Goal: Find specific page/section: Find specific page/section

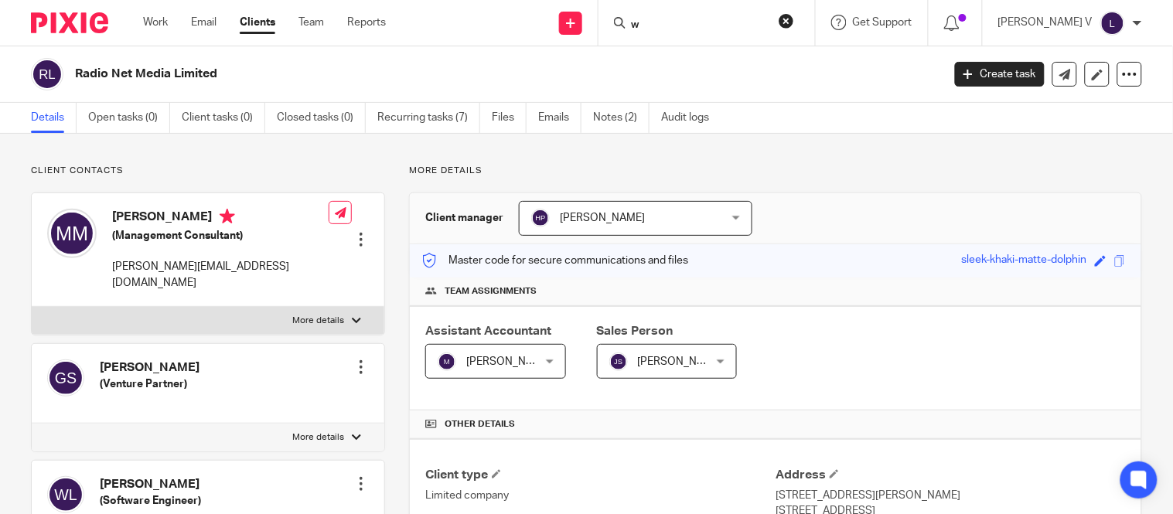
scroll to position [421, 0]
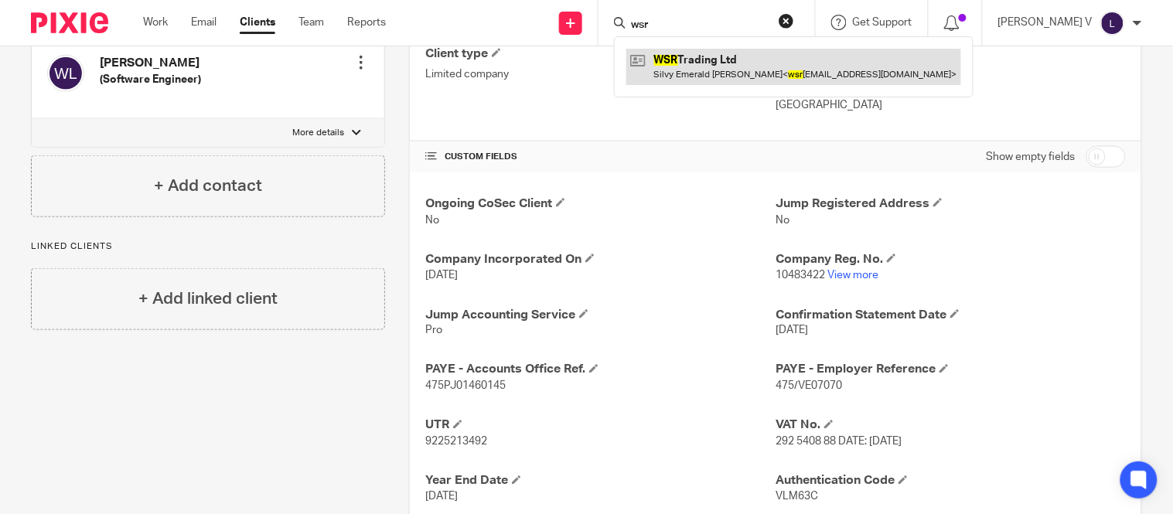
type input "wsr"
click at [708, 55] on link at bounding box center [793, 67] width 335 height 36
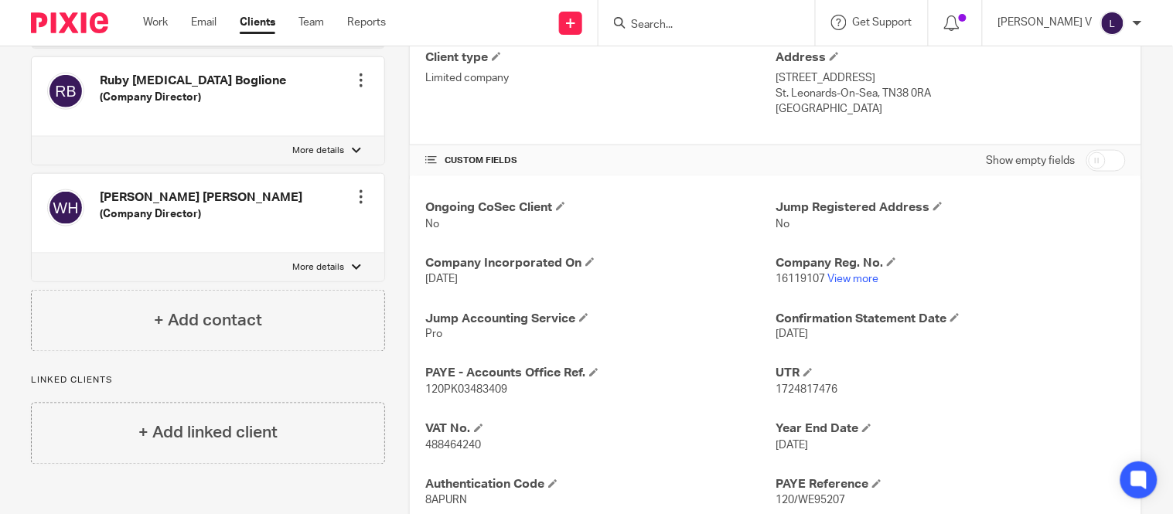
scroll to position [421, 0]
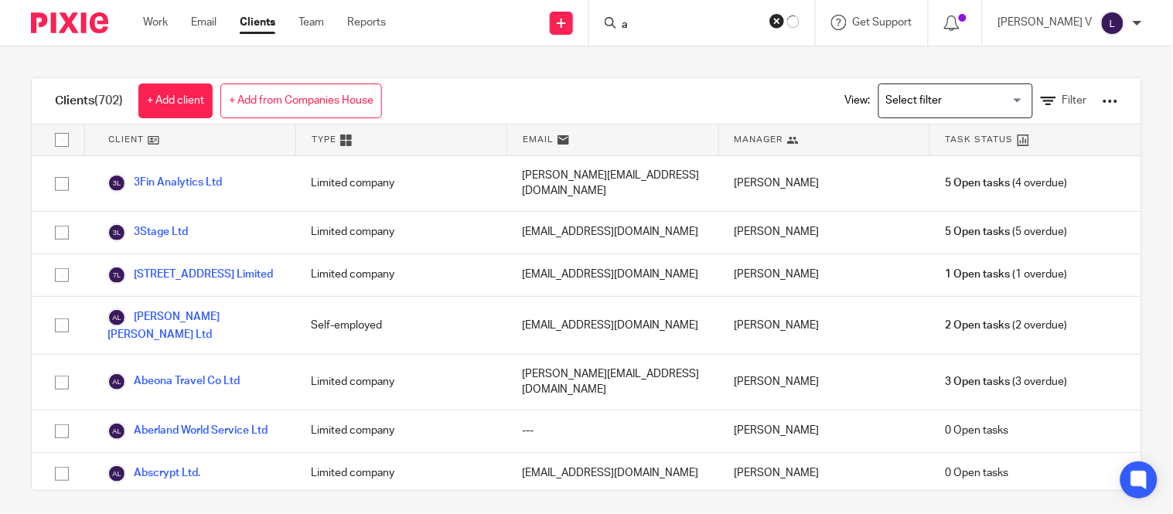
scroll to position [89, 0]
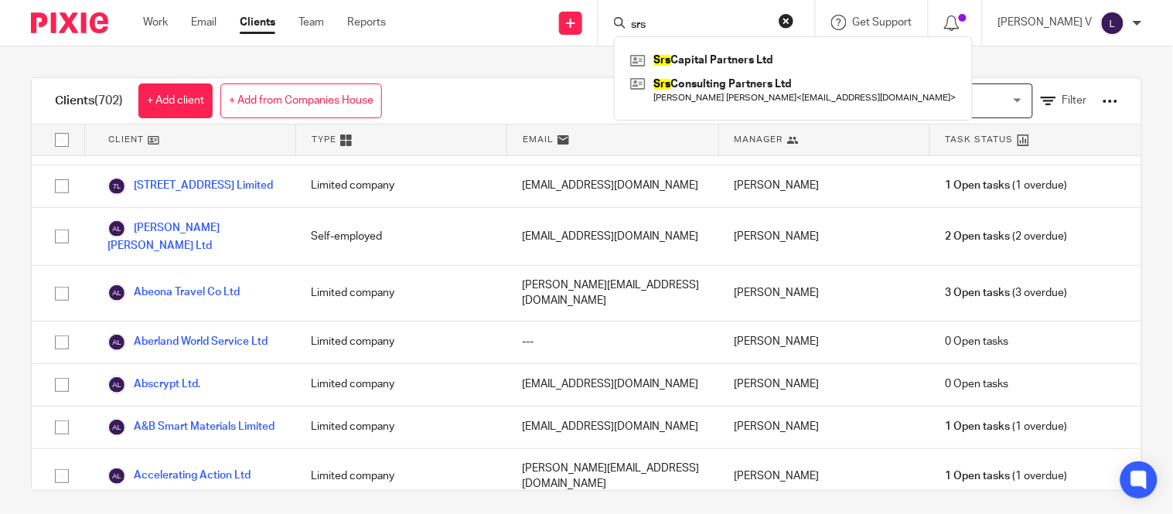
type input "srs"
click at [744, 56] on link at bounding box center [793, 60] width 334 height 23
click at [716, 82] on link at bounding box center [793, 91] width 334 height 36
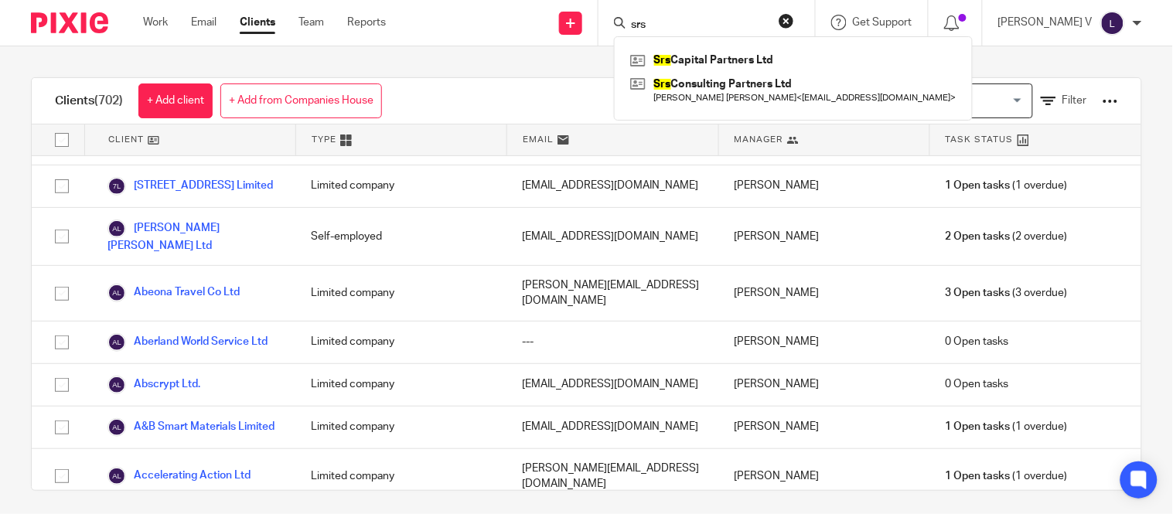
click at [711, 73] on link at bounding box center [793, 91] width 334 height 36
click at [727, 85] on link at bounding box center [793, 91] width 334 height 36
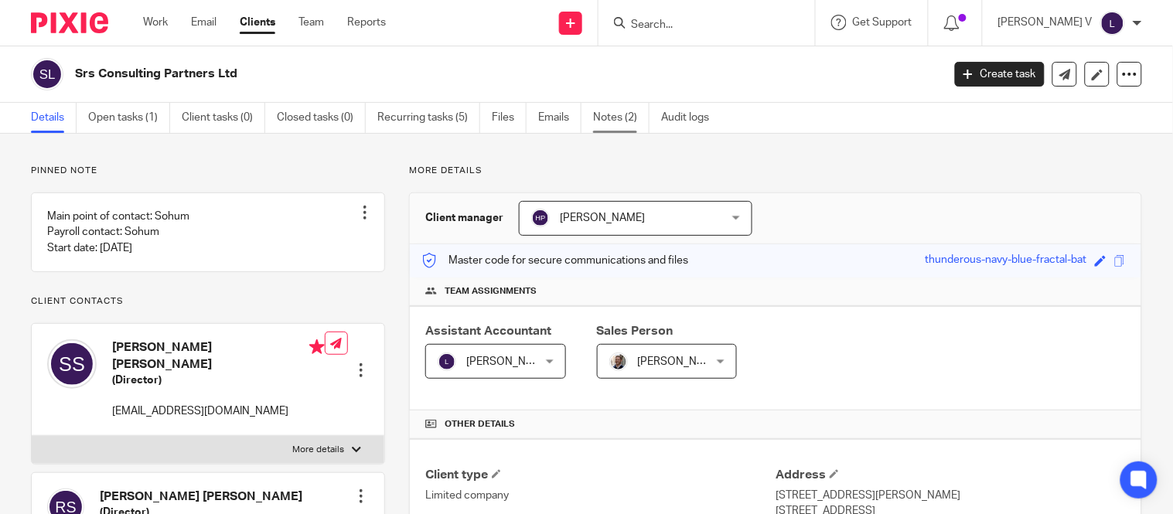
scroll to position [54, 0]
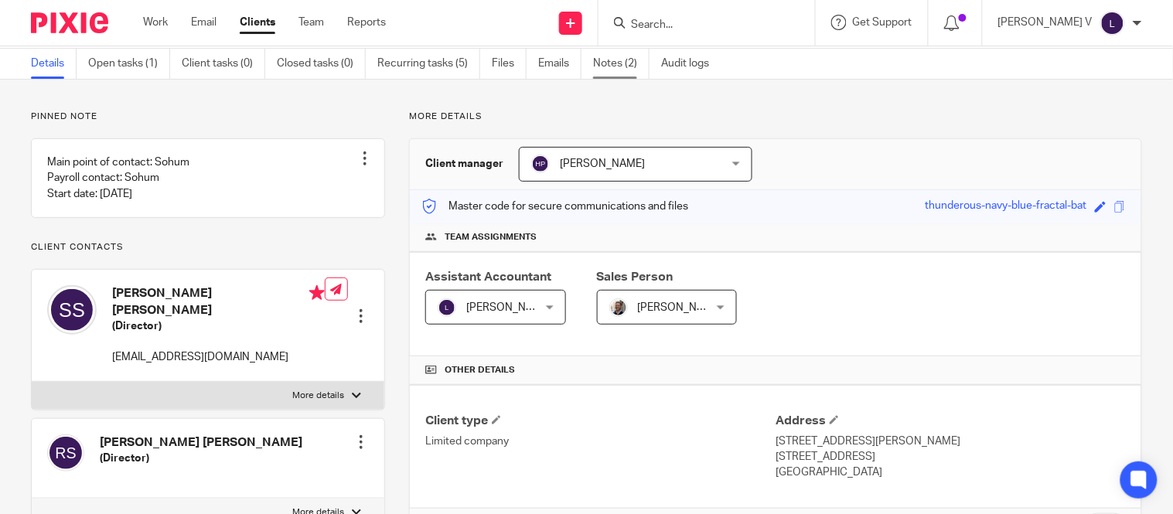
click at [608, 63] on link "Notes (2)" at bounding box center [621, 64] width 56 height 30
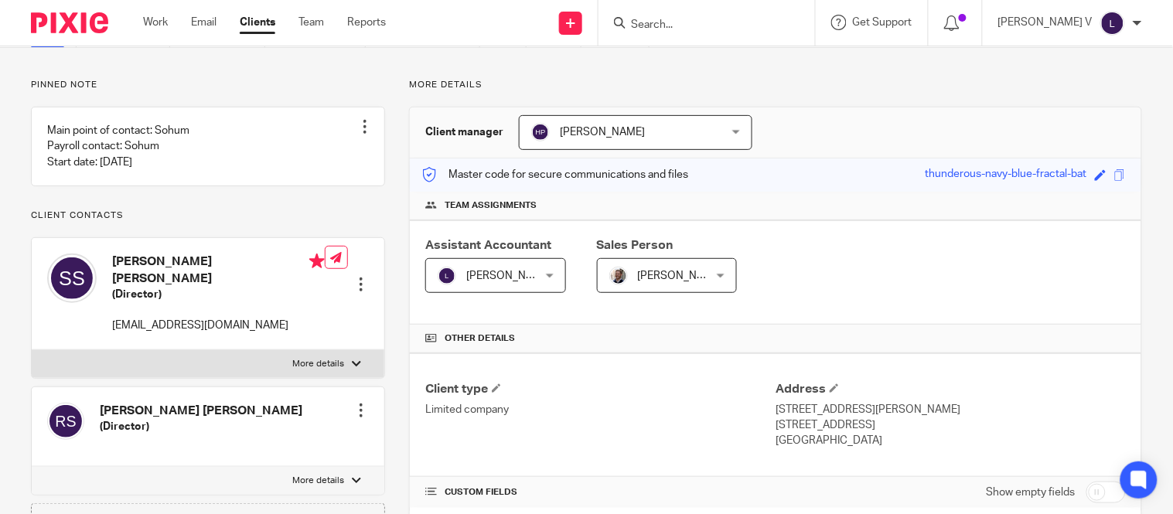
scroll to position [0, 0]
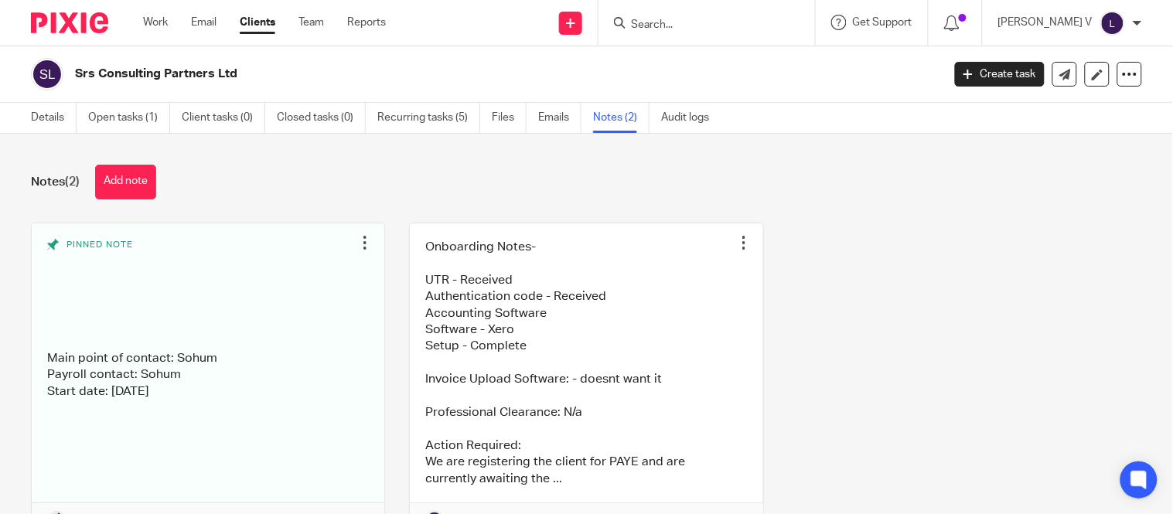
scroll to position [94, 0]
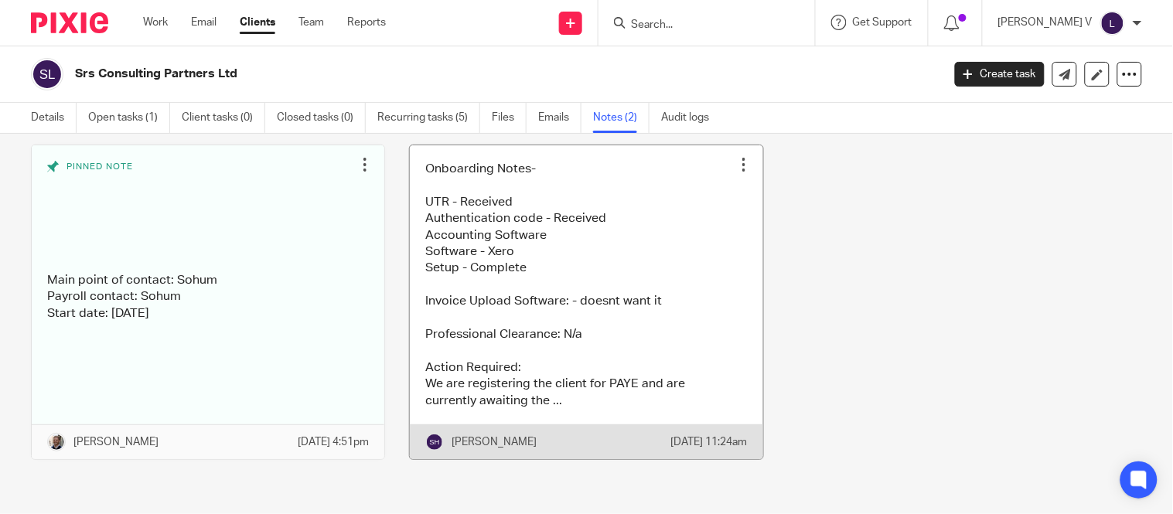
click at [554, 290] on link at bounding box center [586, 302] width 352 height 315
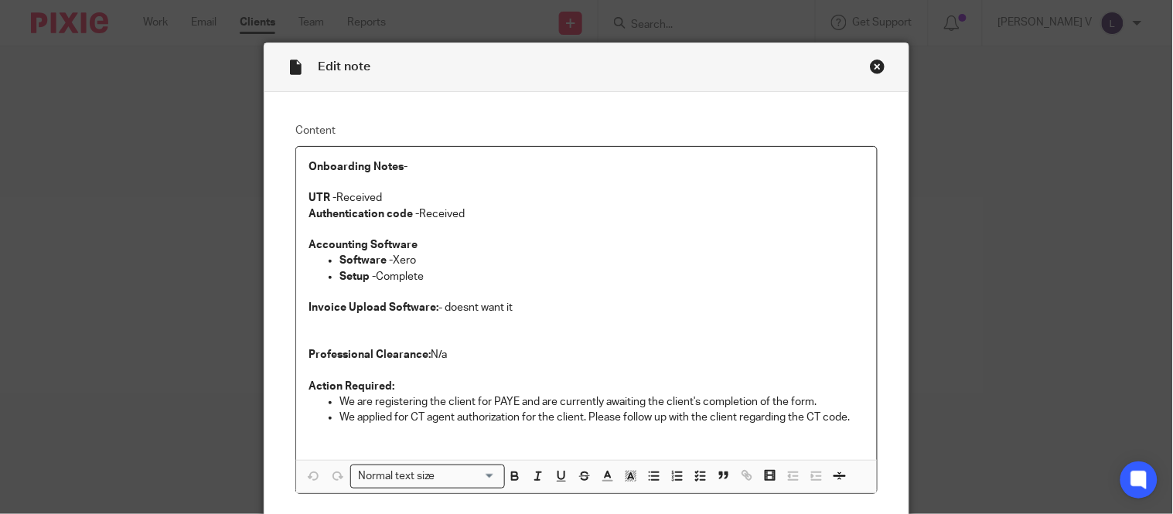
scroll to position [19, 0]
click at [870, 66] on div "Close this dialog window" at bounding box center [877, 67] width 15 height 15
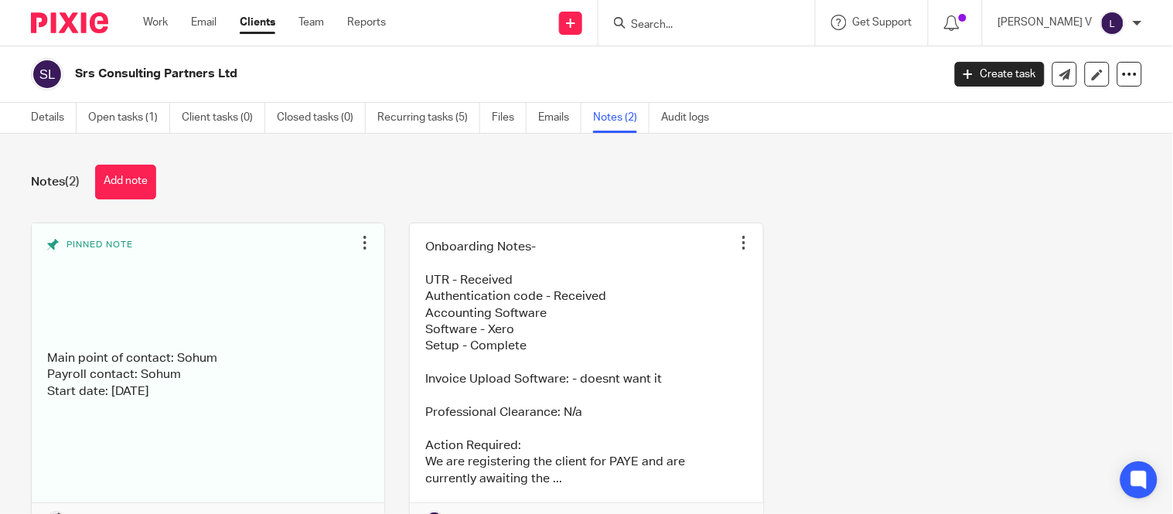
click at [682, 19] on input "Search" at bounding box center [698, 26] width 139 height 14
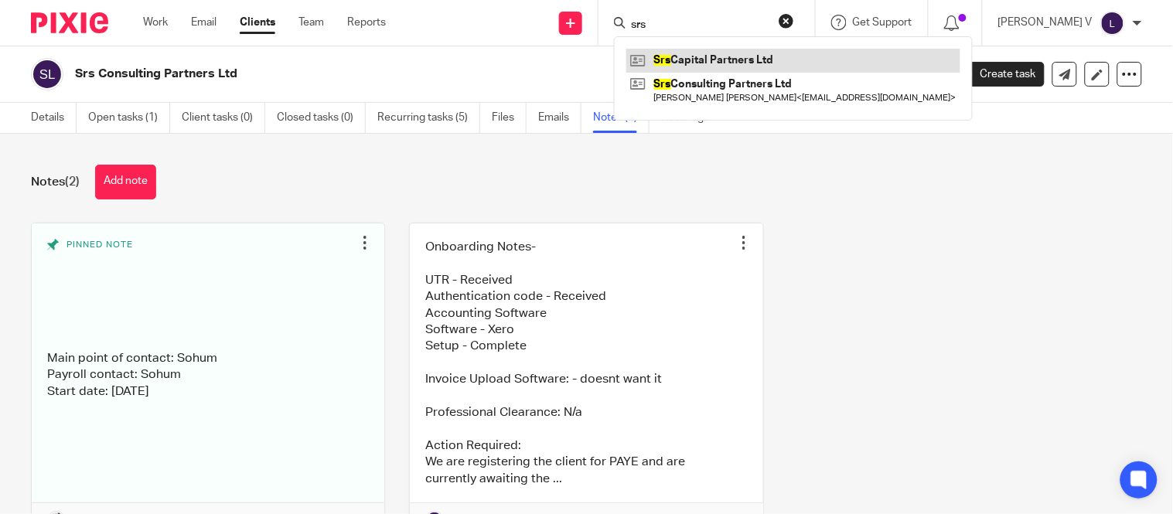
type input "srs"
click at [762, 65] on link at bounding box center [793, 60] width 334 height 23
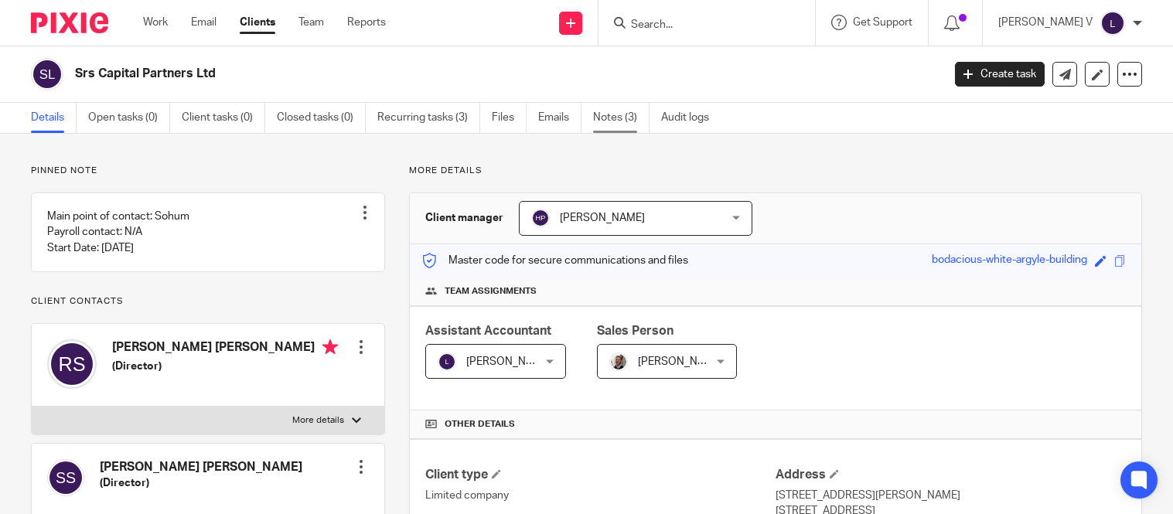
click at [644, 345] on span "[PERSON_NAME]" at bounding box center [659, 361] width 101 height 32
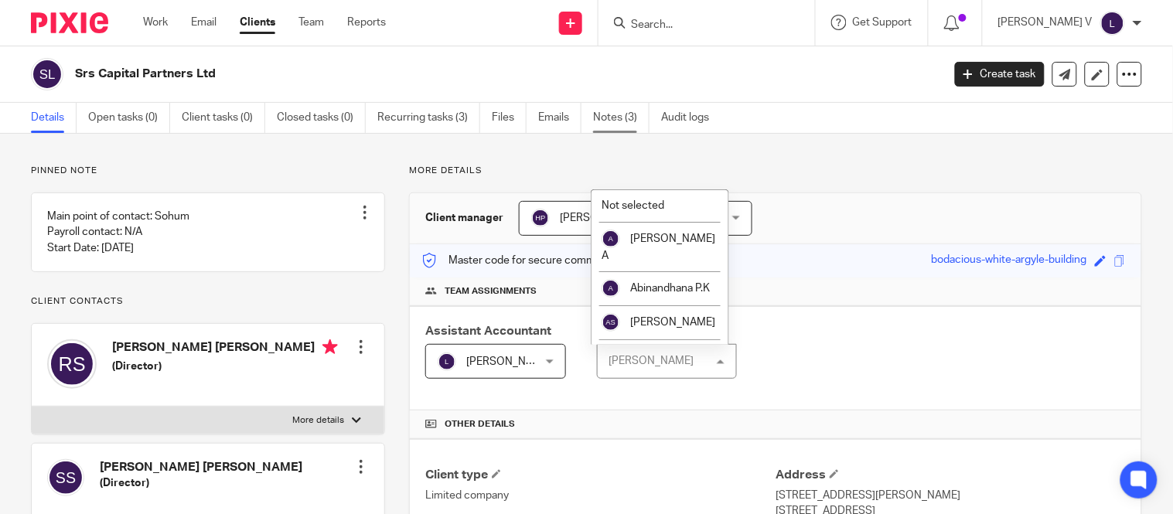
click at [621, 121] on link "Notes (3)" at bounding box center [621, 118] width 56 height 30
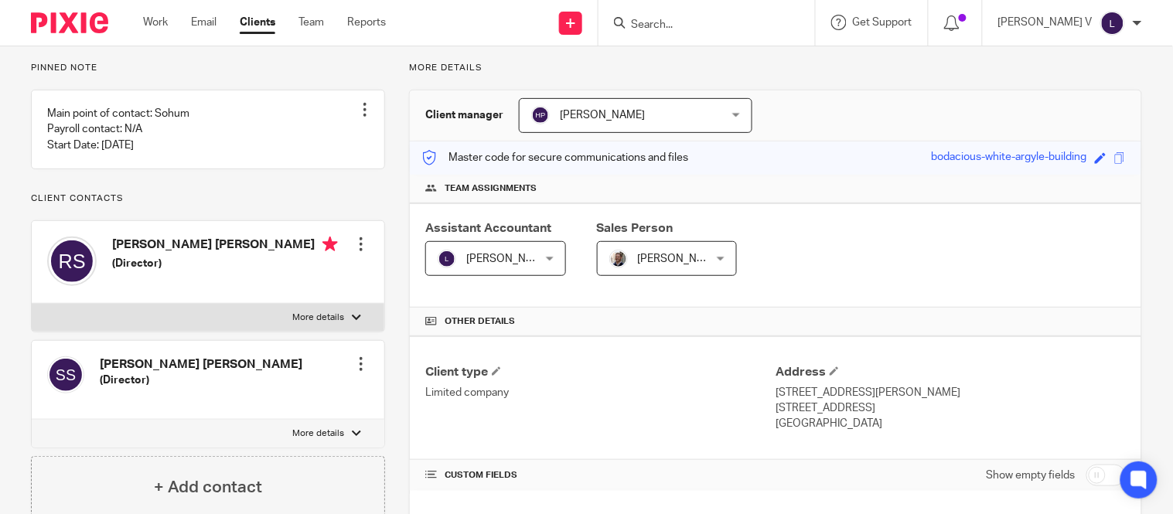
scroll to position [105, 0]
